Goal: Task Accomplishment & Management: Manage account settings

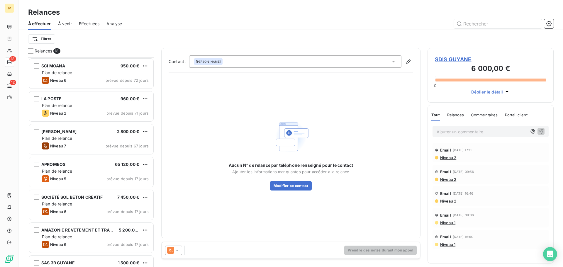
scroll to position [205, 122]
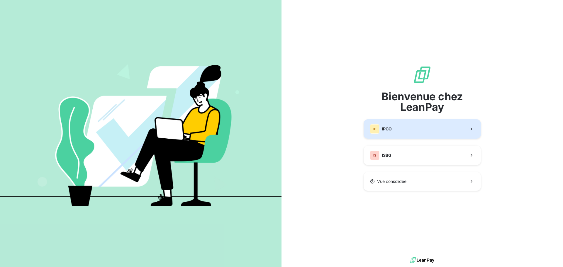
click at [422, 128] on button "IP IPCO" at bounding box center [422, 128] width 117 height 19
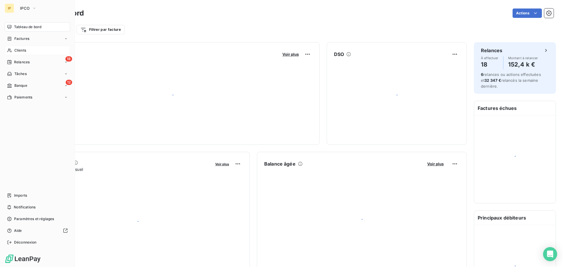
click at [12, 50] on div "Clients" at bounding box center [37, 50] width 65 height 9
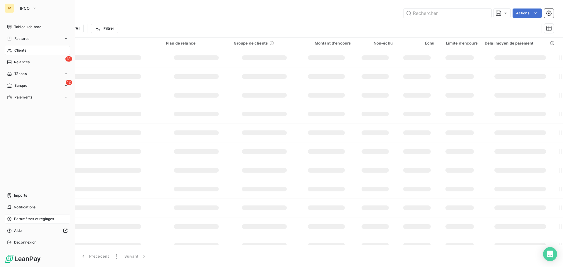
click at [29, 220] on span "Paramètres et réglages" at bounding box center [34, 219] width 40 height 5
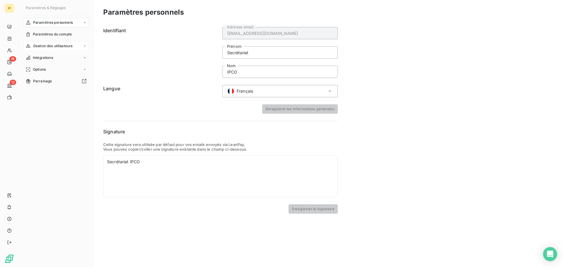
click at [47, 46] on span "Gestion des utilisateurs" at bounding box center [53, 45] width 40 height 5
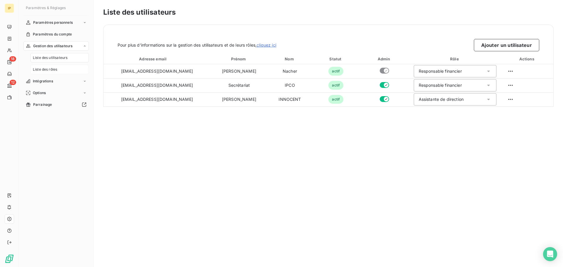
click at [47, 68] on span "Liste des rôles" at bounding box center [45, 69] width 24 height 5
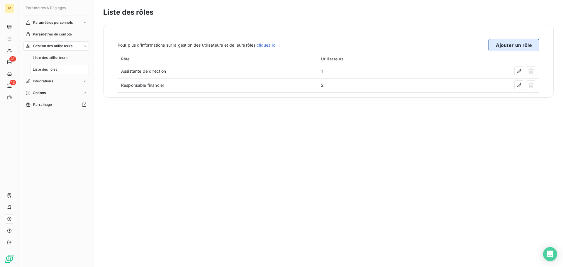
click at [508, 46] on button "Ajouter un rôle" at bounding box center [514, 45] width 51 height 12
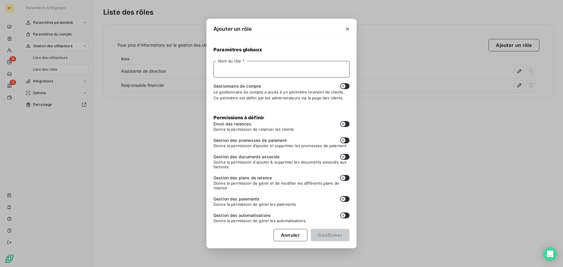
click at [248, 68] on input "Nom du rôle *" at bounding box center [282, 69] width 136 height 16
type input "Comptable"
click at [345, 85] on icon "button" at bounding box center [343, 86] width 5 height 5
checkbox input "true"
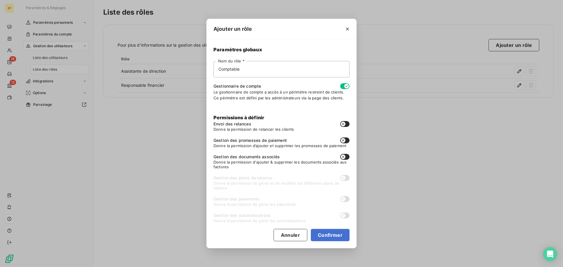
click at [348, 123] on button "button" at bounding box center [344, 124] width 9 height 6
checkbox input "true"
click at [346, 142] on button "button" at bounding box center [344, 141] width 9 height 6
checkbox input "true"
click at [345, 157] on icon "button" at bounding box center [343, 157] width 5 height 5
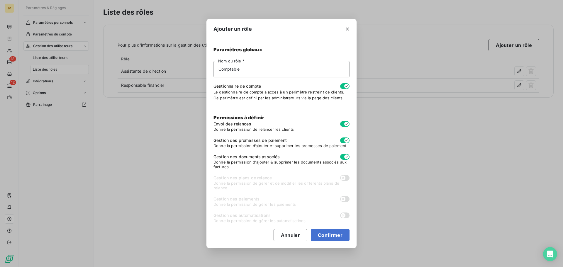
click at [345, 157] on icon "button" at bounding box center [347, 157] width 5 height 5
checkbox input "false"
click at [346, 144] on span "Donne la permission d’ajouter et supprimer les promesses de paiement" at bounding box center [282, 146] width 136 height 5
click at [346, 140] on icon "button" at bounding box center [347, 140] width 5 height 5
checkbox input "false"
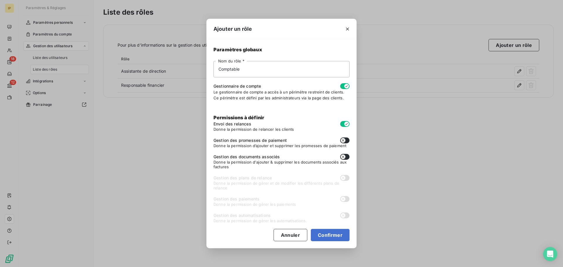
click at [347, 123] on icon "button" at bounding box center [347, 124] width 5 height 5
checkbox input "false"
click at [344, 87] on button "button" at bounding box center [344, 86] width 9 height 6
checkbox input "false"
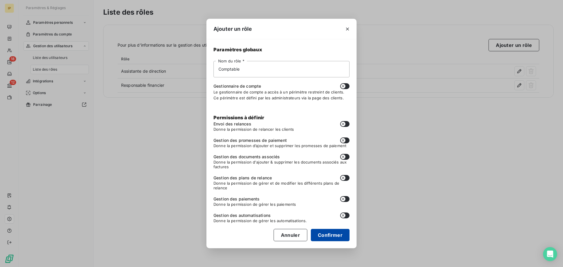
click at [327, 236] on button "Confirmer" at bounding box center [330, 235] width 39 height 12
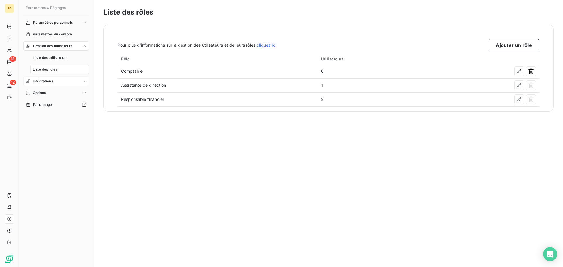
click at [51, 78] on div "Intégrations" at bounding box center [55, 81] width 65 height 9
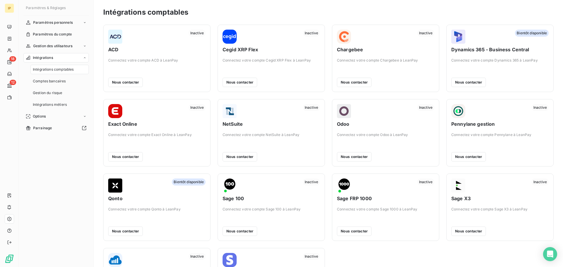
click at [69, 70] on span "Intégrations comptables" at bounding box center [53, 69] width 41 height 5
click at [57, 104] on span "Intégrations métiers" at bounding box center [50, 104] width 34 height 5
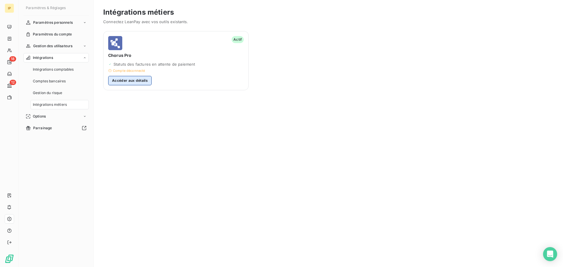
click at [123, 80] on button "Accéder aux détails" at bounding box center [129, 80] width 43 height 9
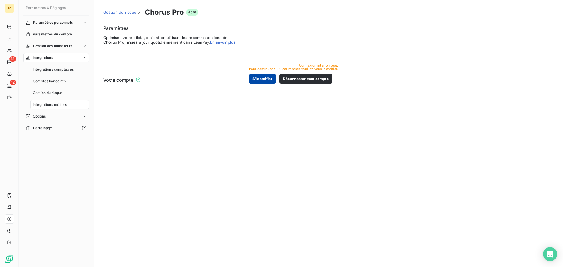
click at [267, 79] on button "S’identifier" at bounding box center [262, 78] width 27 height 9
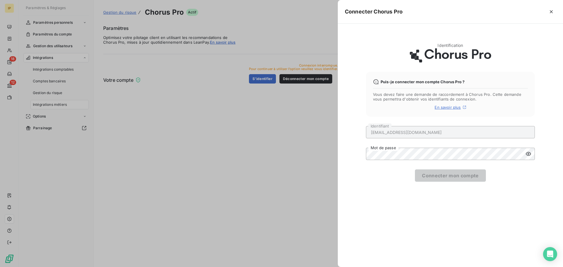
type input "[EMAIL_ADDRESS][DOMAIN_NAME]"
click at [456, 176] on button "Connecter mon compte" at bounding box center [450, 176] width 71 height 12
click at [528, 155] on keeper-lock "Open Keeper Popup" at bounding box center [527, 154] width 7 height 7
click at [499, 96] on keeper-draggable-element at bounding box center [493, 138] width 102 height 92
click at [347, 156] on div "Identification Puis-je connecter mon compte Chorus Pro ? Vous devez faire une d…" at bounding box center [450, 146] width 225 height 244
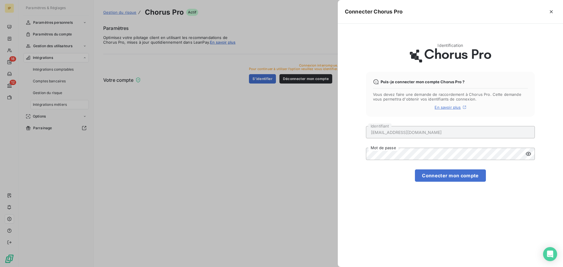
click at [487, 207] on div "Identification Puis-je connecter mon compte Chorus Pro ? Vous devez faire une d…" at bounding box center [450, 146] width 225 height 244
click at [462, 178] on button "Connecter mon compte" at bounding box center [450, 176] width 71 height 12
click at [431, 174] on button "Connecter mon compte" at bounding box center [450, 176] width 71 height 12
click at [315, 15] on div at bounding box center [281, 133] width 563 height 267
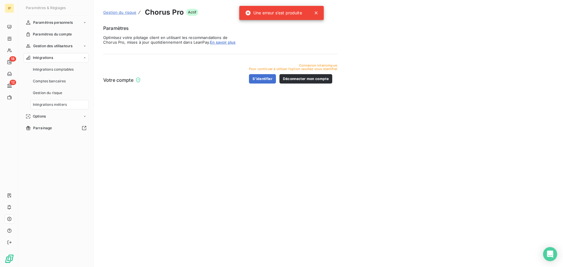
click at [250, 112] on div "Gestion du risque Chorus Pro Actif Paramètres Optimisez votre pilotage client e…" at bounding box center [329, 133] width 470 height 267
click at [56, 71] on span "Intégrations comptables" at bounding box center [53, 69] width 41 height 5
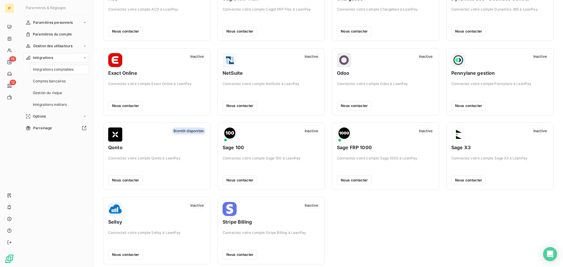
scroll to position [55, 0]
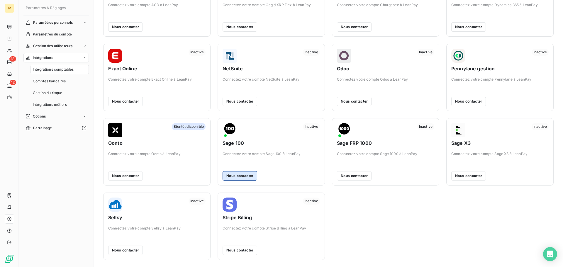
click at [248, 175] on button "Nous contacter" at bounding box center [240, 175] width 35 height 9
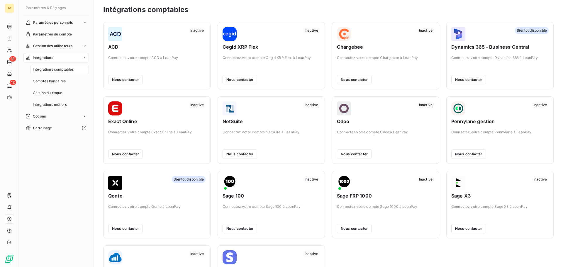
scroll to position [0, 0]
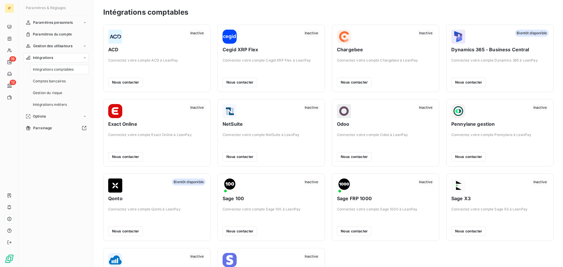
click at [60, 71] on span "Intégrations comptables" at bounding box center [53, 69] width 41 height 5
click at [56, 80] on span "Comptes bancaires" at bounding box center [49, 81] width 33 height 5
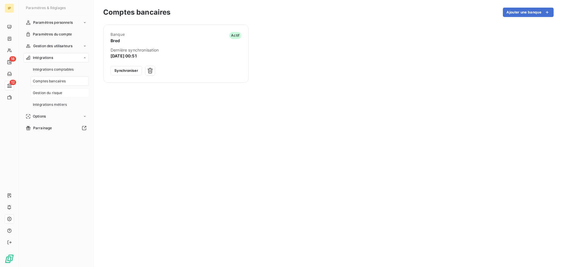
click at [58, 91] on span "Gestion du risque" at bounding box center [48, 92] width 30 height 5
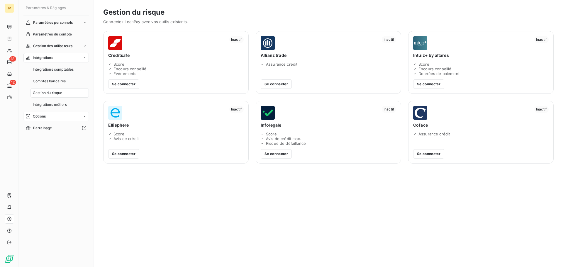
click at [48, 117] on div "Options" at bounding box center [55, 116] width 65 height 9
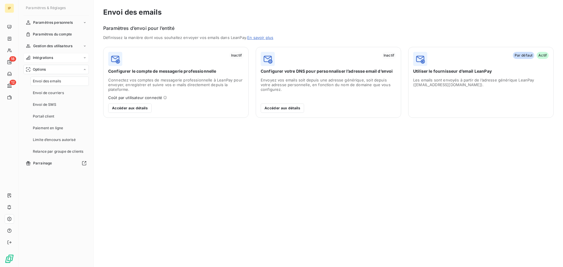
click at [53, 58] on span "Intégrations" at bounding box center [43, 57] width 20 height 5
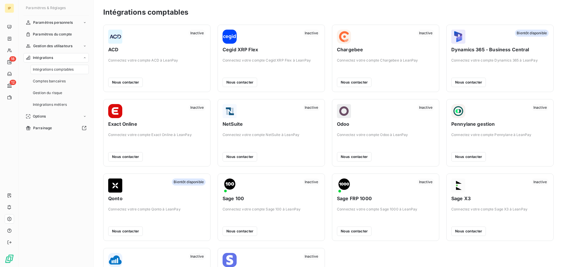
click at [53, 71] on span "Intégrations comptables" at bounding box center [53, 69] width 41 height 5
click at [60, 81] on span "Comptes bancaires" at bounding box center [49, 81] width 33 height 5
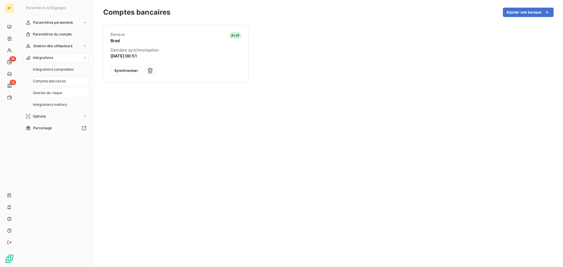
click at [58, 92] on span "Gestion du risque" at bounding box center [48, 92] width 30 height 5
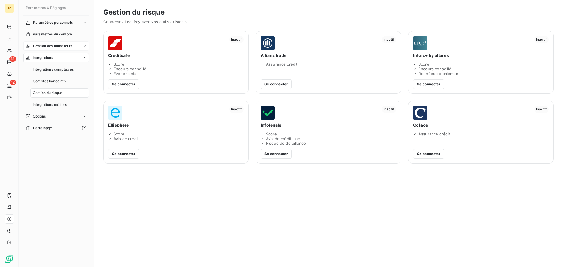
click at [59, 47] on span "Gestion des utilisateurs" at bounding box center [53, 45] width 40 height 5
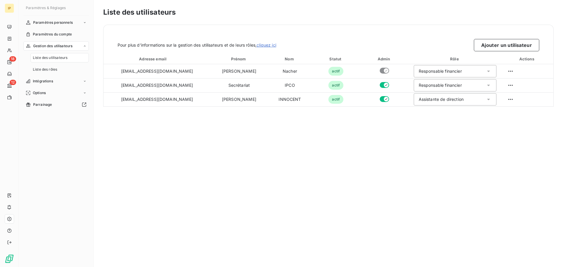
click at [57, 56] on span "Liste des utilisateurs" at bounding box center [50, 57] width 35 height 5
click at [53, 68] on span "Liste des rôles" at bounding box center [45, 69] width 24 height 5
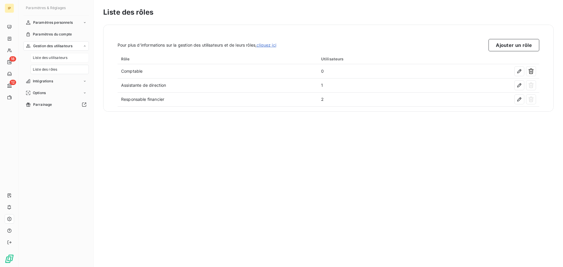
click at [53, 60] on span "Liste des utilisateurs" at bounding box center [50, 57] width 35 height 5
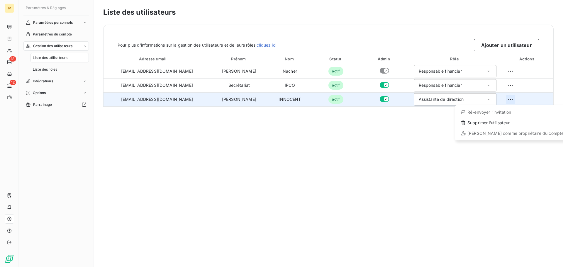
click at [505, 100] on html "IP 18 12 Paramètres & Réglages Paramètres personnels Paramètres du compte Gesti…" at bounding box center [281, 133] width 563 height 267
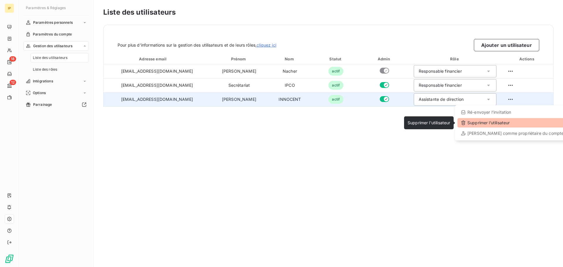
click at [495, 124] on div "Supprimer l’utilisateur" at bounding box center [513, 122] width 110 height 9
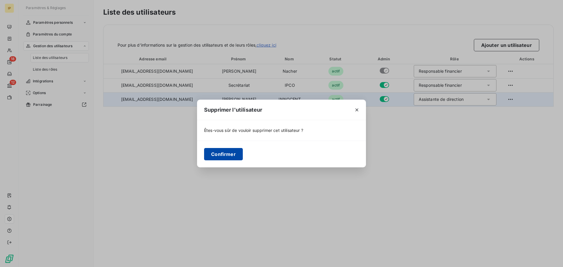
click at [233, 153] on button "Confirmer" at bounding box center [223, 154] width 39 height 12
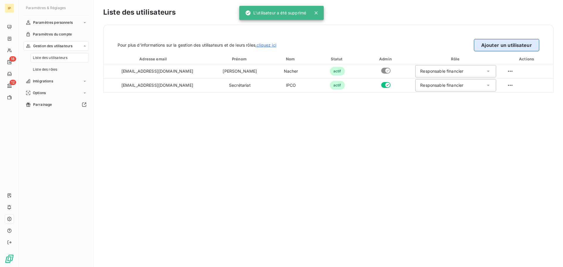
click at [495, 43] on button "Ajouter un utilisateur" at bounding box center [506, 45] width 65 height 12
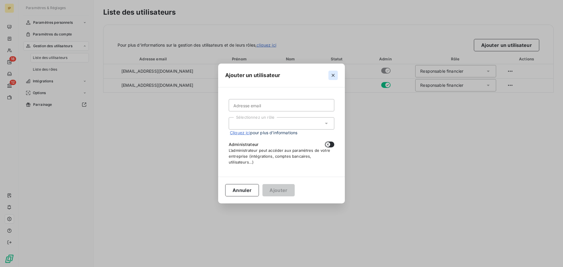
click at [333, 73] on icon "button" at bounding box center [333, 75] width 6 height 6
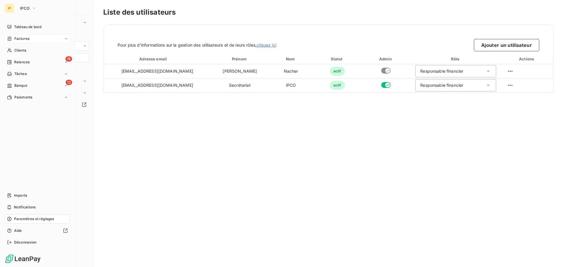
click at [26, 37] on span "Factures" at bounding box center [21, 38] width 15 height 5
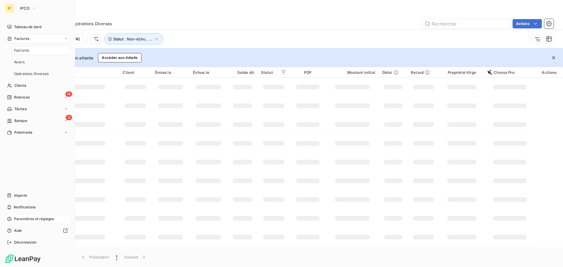
click at [23, 52] on span "Factures" at bounding box center [21, 50] width 15 height 5
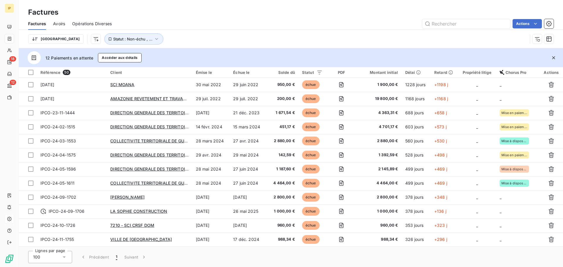
click at [173, 46] on div "Trier Statut : Non-échu , ..." at bounding box center [291, 39] width 526 height 18
click at [540, 24] on html "IP 18 12 Factures Factures Avoirs Opérations Diverses Actions Trier Statut : No…" at bounding box center [281, 133] width 563 height 267
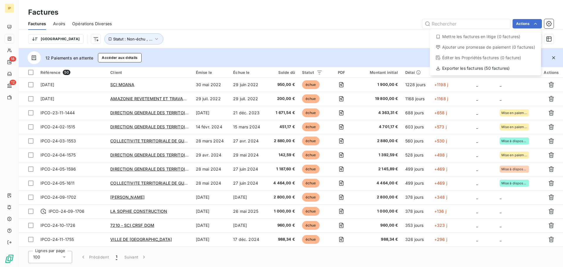
click at [378, 31] on html "IP 18 12 Factures Factures Avoirs Opérations Diverses Actions Mettre les factur…" at bounding box center [281, 133] width 563 height 267
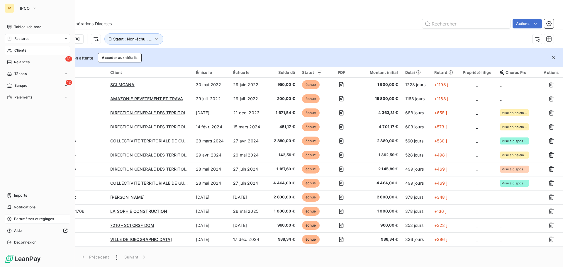
click at [32, 50] on div "Clients" at bounding box center [37, 50] width 65 height 9
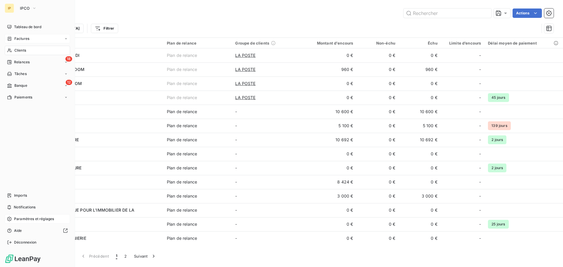
click at [25, 40] on span "Factures" at bounding box center [21, 38] width 15 height 5
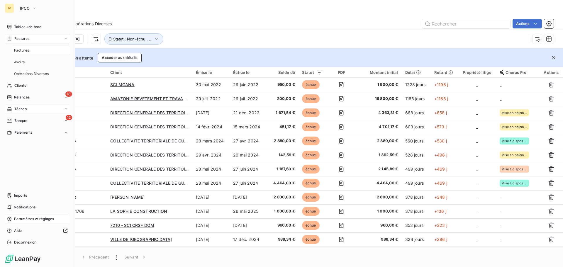
click at [33, 107] on div "Tâches" at bounding box center [37, 108] width 65 height 9
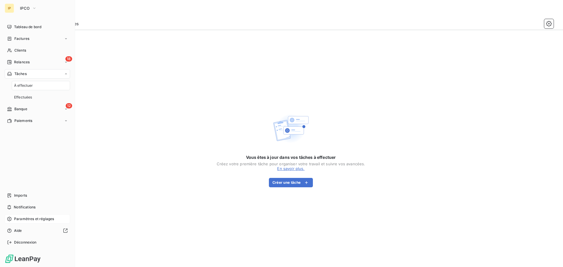
click at [29, 218] on span "Paramètres et réglages" at bounding box center [34, 219] width 40 height 5
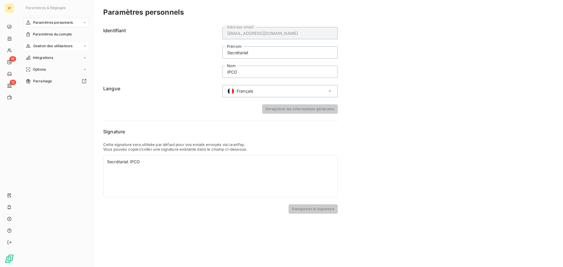
click at [77, 47] on div "Gestion des utilisateurs" at bounding box center [55, 45] width 65 height 9
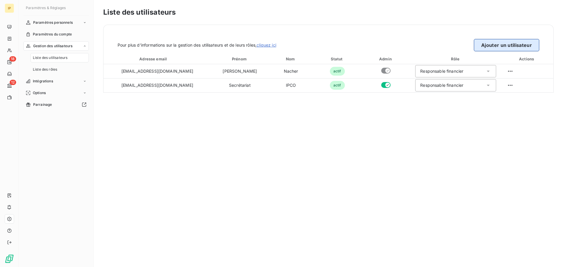
click at [495, 44] on button "Ajouter un utilisateur" at bounding box center [506, 45] width 65 height 12
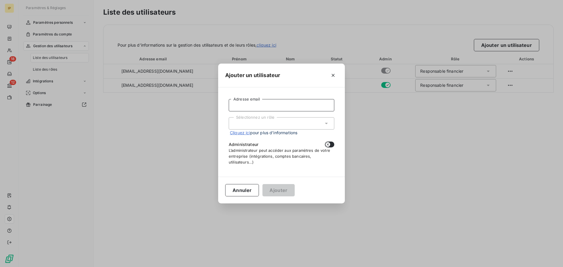
click at [249, 106] on input "Adresse email" at bounding box center [282, 105] width 106 height 12
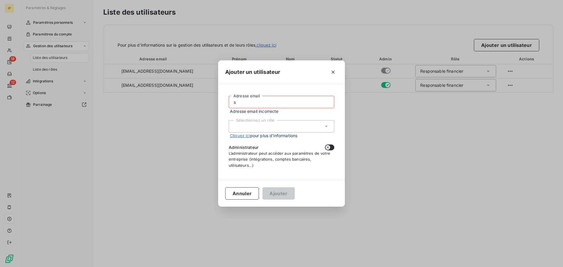
drag, startPoint x: 225, startPoint y: 100, endPoint x: 211, endPoint y: 102, distance: 13.3
click at [211, 102] on div "Ajouter un utilisateur s Adresse email Adresse email incorrecte Sélectionnez un…" at bounding box center [281, 133] width 563 height 267
paste input ".[PERSON_NAME][EMAIL_ADDRESS][DOMAIN_NAME]"
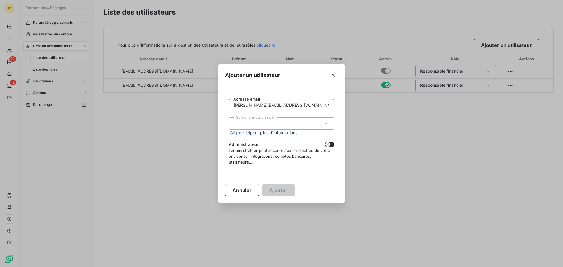
type input "[PERSON_NAME][EMAIL_ADDRESS][DOMAIN_NAME]"
click at [255, 122] on div "Sélectionnez un rôle" at bounding box center [282, 123] width 106 height 12
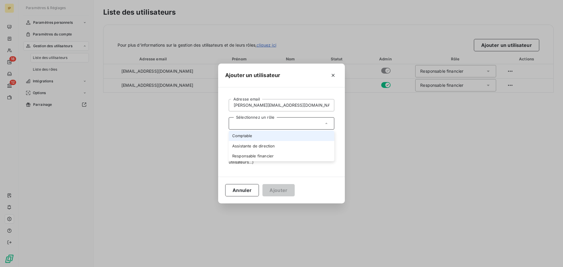
click at [258, 135] on li "Comptable" at bounding box center [282, 136] width 106 height 10
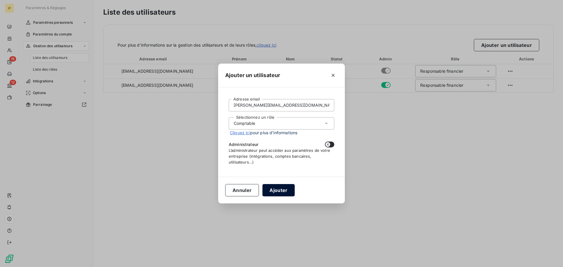
click at [279, 190] on button "Ajouter" at bounding box center [279, 190] width 32 height 12
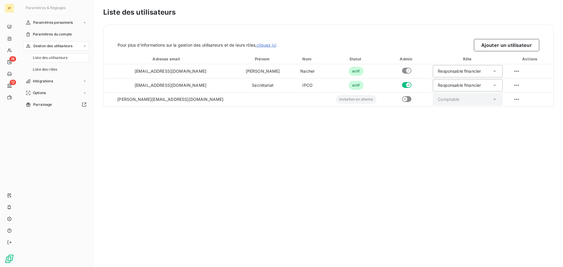
click at [307, 159] on div "Liste des utilisateurs Pour plus d’informations sur la gestion des utilisateurs…" at bounding box center [329, 133] width 470 height 267
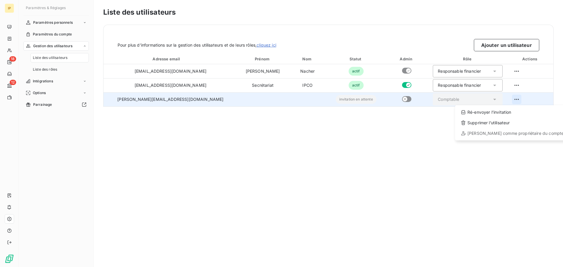
click at [507, 98] on html "IP 18 12 Paramètres & Réglages Paramètres personnels Paramètres du compte Gesti…" at bounding box center [281, 133] width 563 height 267
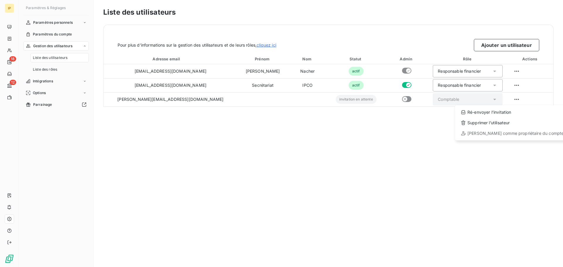
click at [353, 147] on html "IP 18 12 Paramètres & Réglages Paramètres personnels Paramètres du compte Gesti…" at bounding box center [281, 133] width 563 height 267
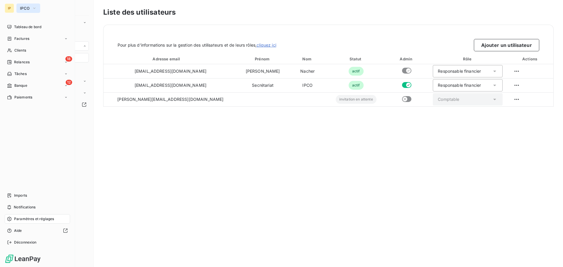
click at [29, 7] on span "IPCO" at bounding box center [25, 8] width 10 height 5
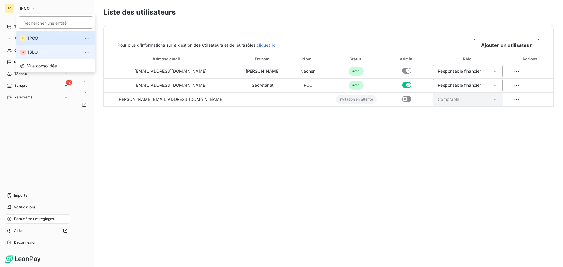
click at [32, 50] on span "ISBG" at bounding box center [54, 52] width 52 height 6
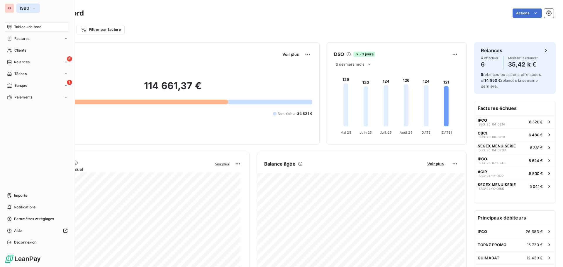
click at [28, 7] on span "ISBG" at bounding box center [24, 8] width 9 height 5
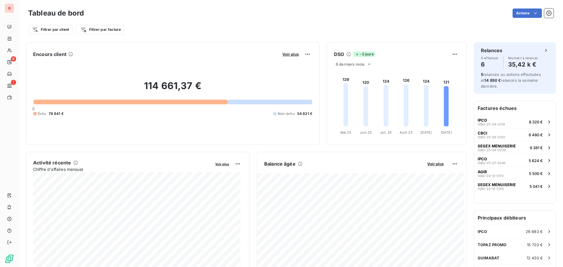
click at [154, 21] on div "Filtrer par client Filtrer par facture" at bounding box center [291, 27] width 526 height 16
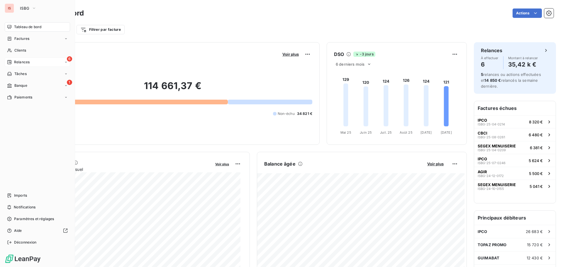
click at [29, 62] on span "Relances" at bounding box center [22, 62] width 16 height 5
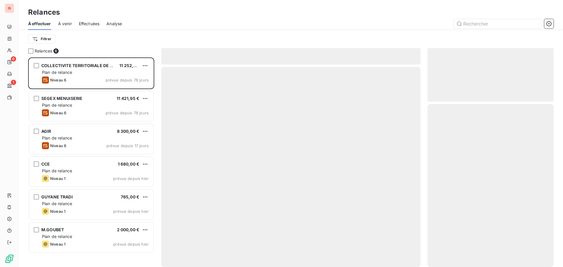
click at [178, 33] on div "Filtrer" at bounding box center [291, 39] width 526 height 18
